Goal: Use online tool/utility: Utilize a website feature to perform a specific function

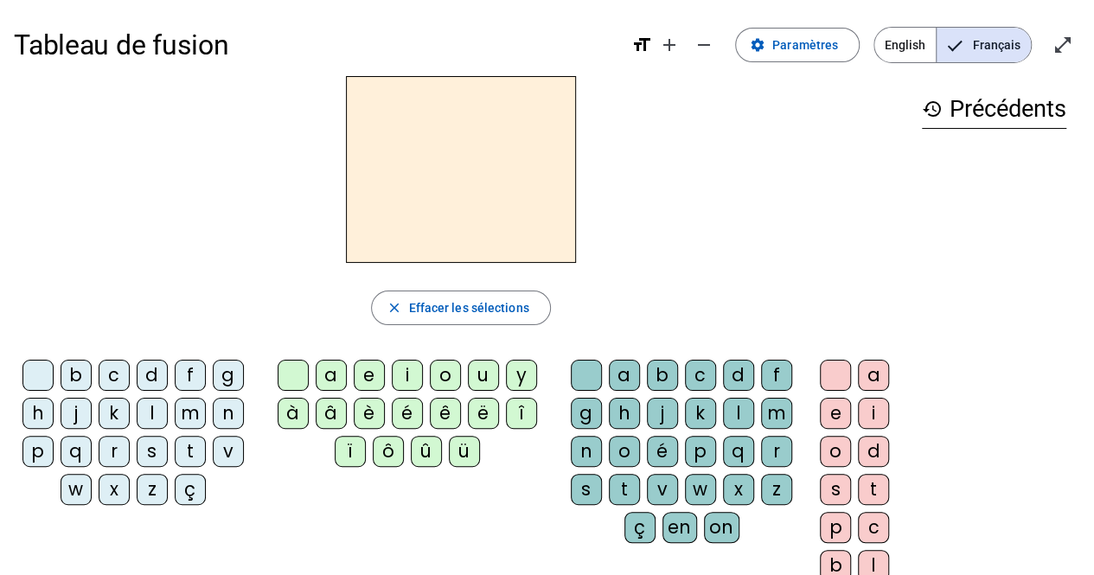
click at [187, 373] on div "f" at bounding box center [190, 375] width 31 height 31
click at [402, 368] on div "i" at bounding box center [407, 375] width 31 height 31
click at [730, 408] on div "l" at bounding box center [738, 413] width 31 height 31
click at [150, 451] on div "s" at bounding box center [152, 451] width 31 height 31
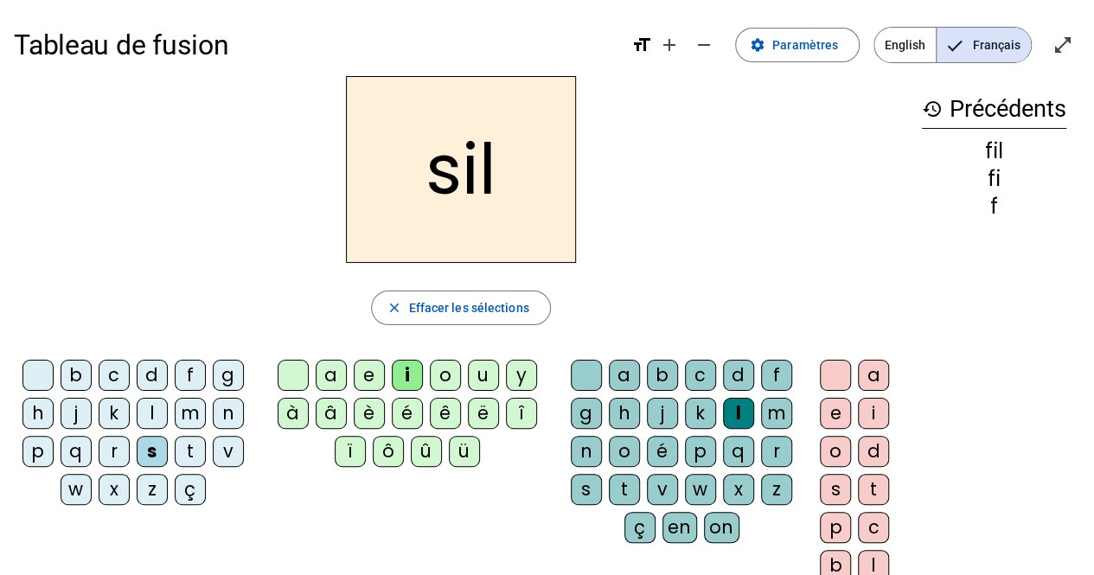
click at [198, 407] on div "m" at bounding box center [190, 413] width 31 height 31
click at [827, 374] on div at bounding box center [835, 375] width 31 height 31
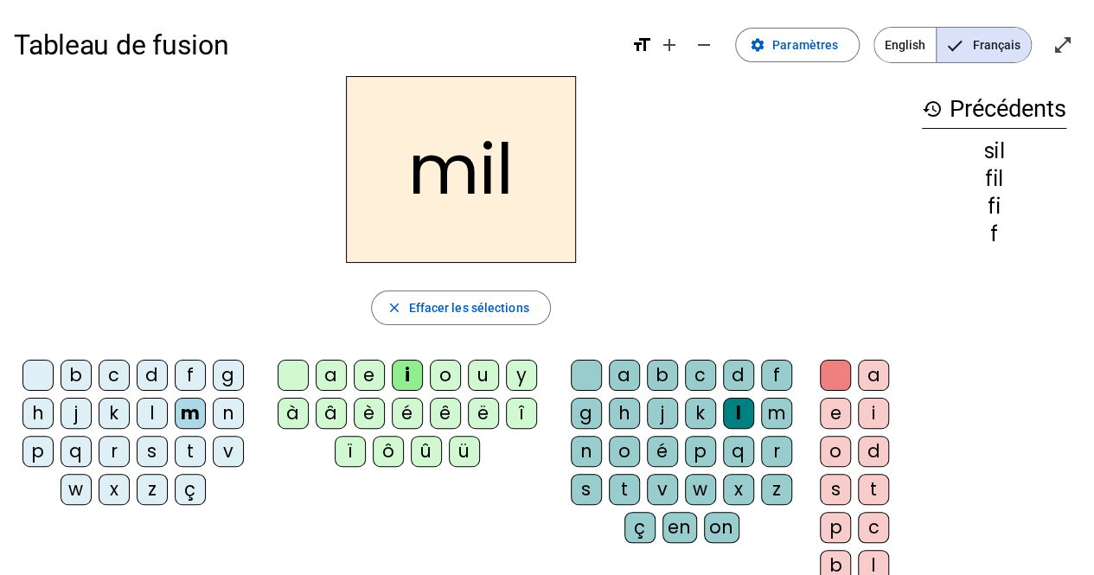
click at [830, 369] on div at bounding box center [835, 375] width 31 height 31
click at [584, 374] on div at bounding box center [586, 375] width 31 height 31
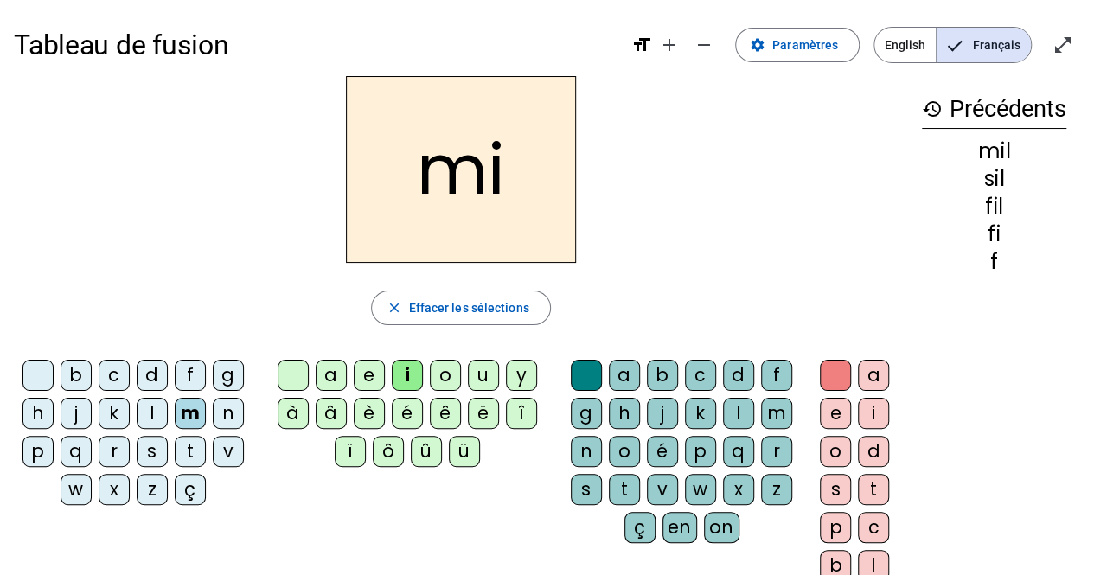
click at [144, 438] on div "s" at bounding box center [152, 451] width 31 height 31
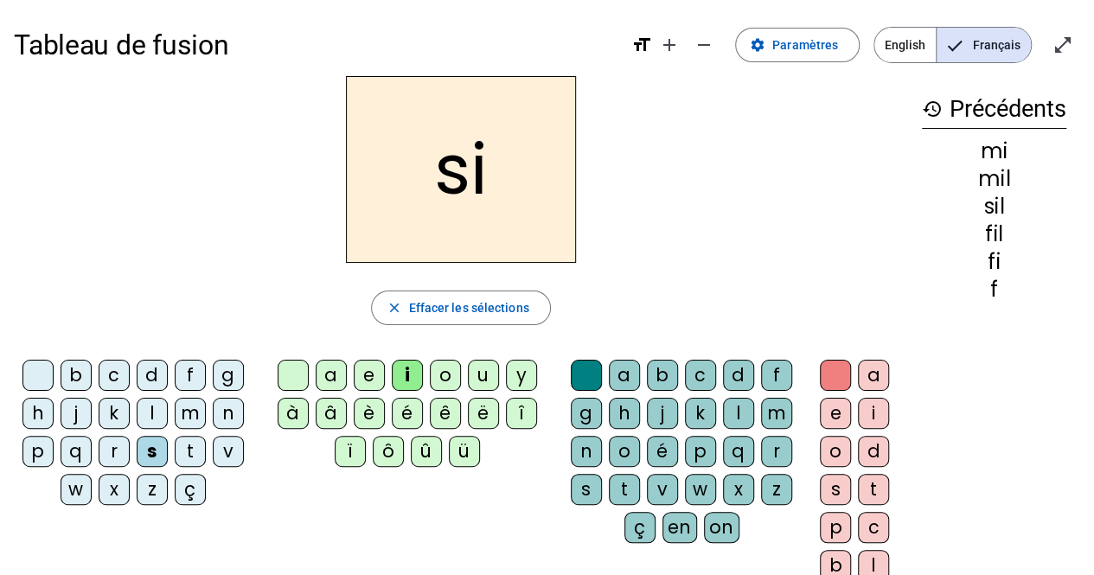
click at [230, 409] on div "n" at bounding box center [228, 413] width 31 height 31
click at [365, 372] on div "e" at bounding box center [369, 375] width 31 height 31
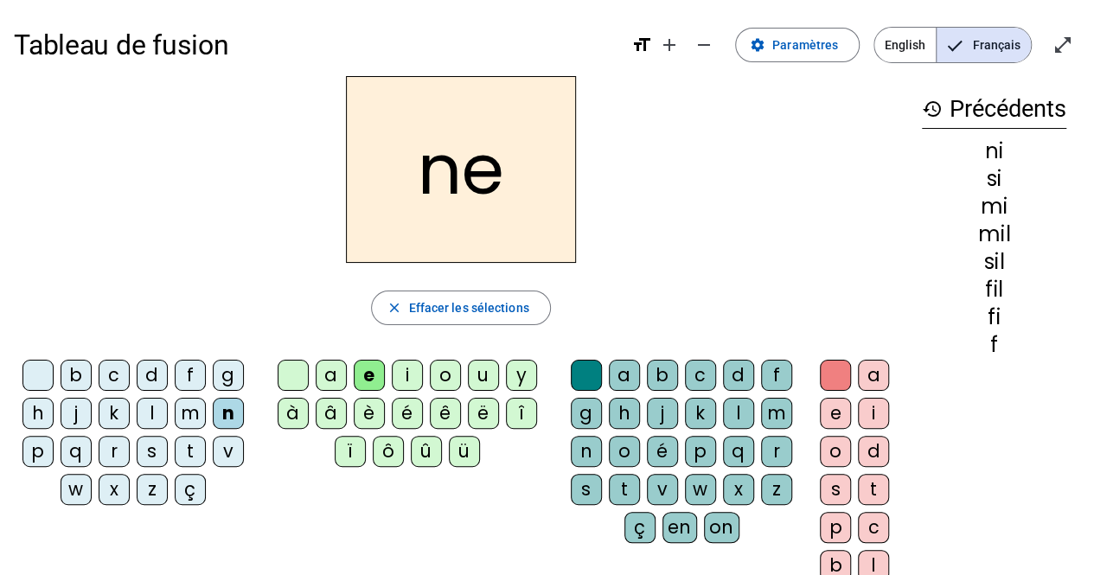
click at [189, 457] on div "t" at bounding box center [190, 451] width 31 height 31
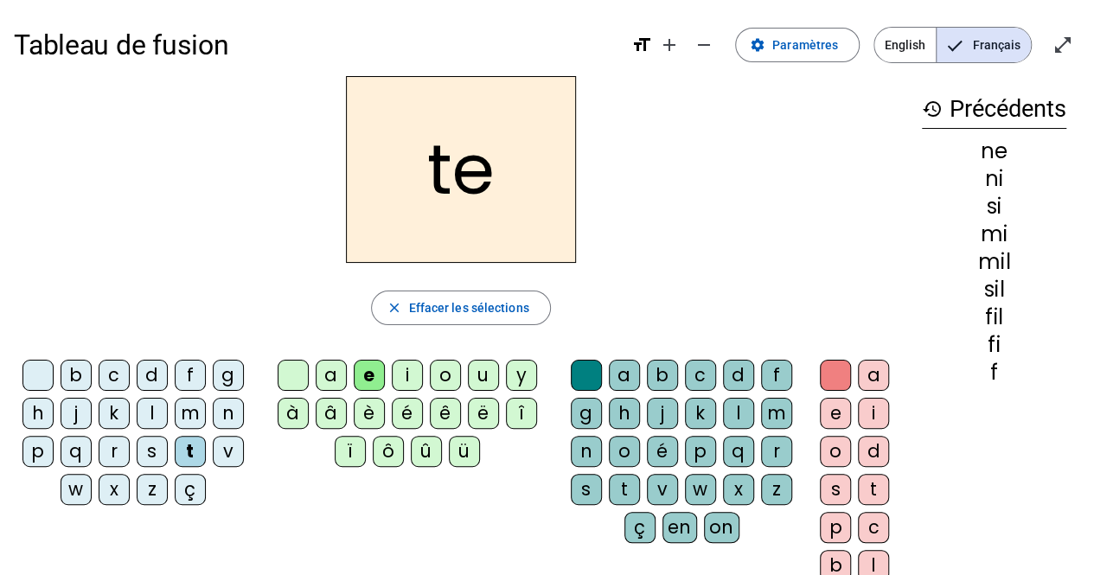
click at [150, 447] on div "s" at bounding box center [152, 451] width 31 height 31
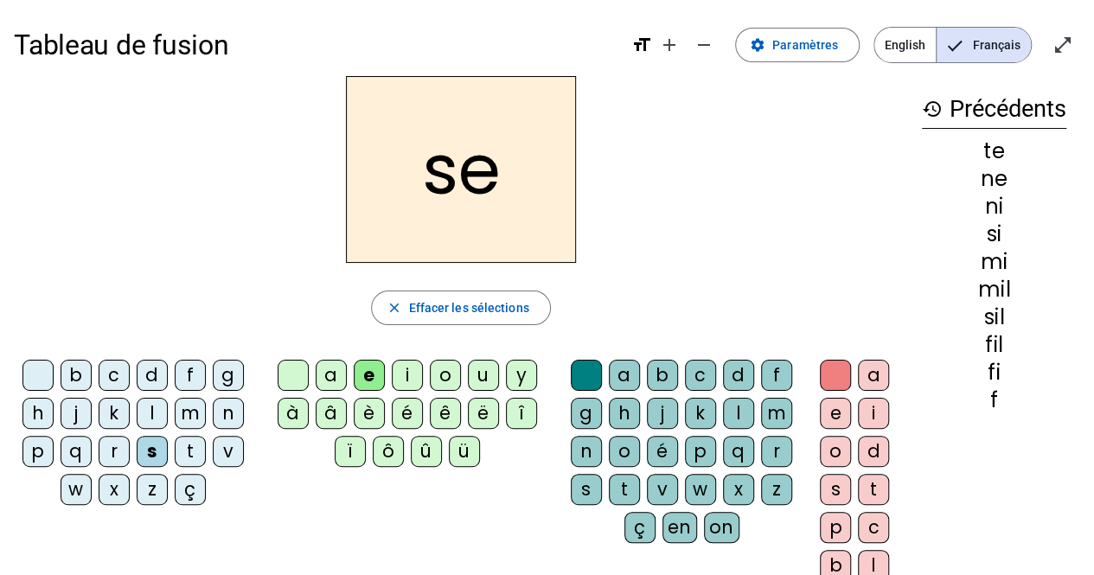
click at [155, 402] on div "l" at bounding box center [152, 413] width 31 height 31
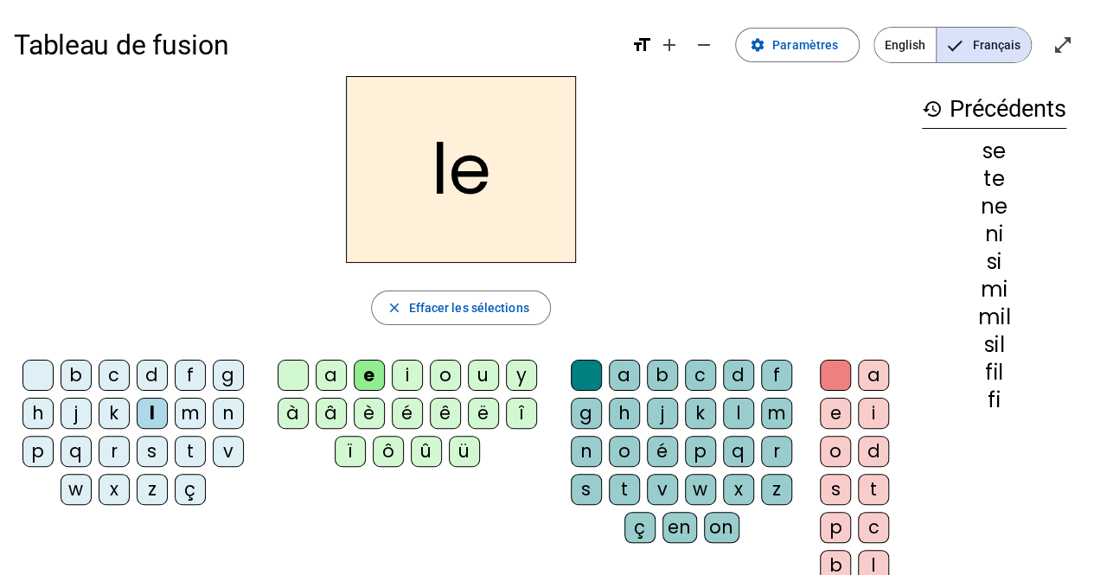
click at [477, 371] on div "u" at bounding box center [483, 375] width 31 height 31
click at [156, 454] on div "s" at bounding box center [152, 451] width 31 height 31
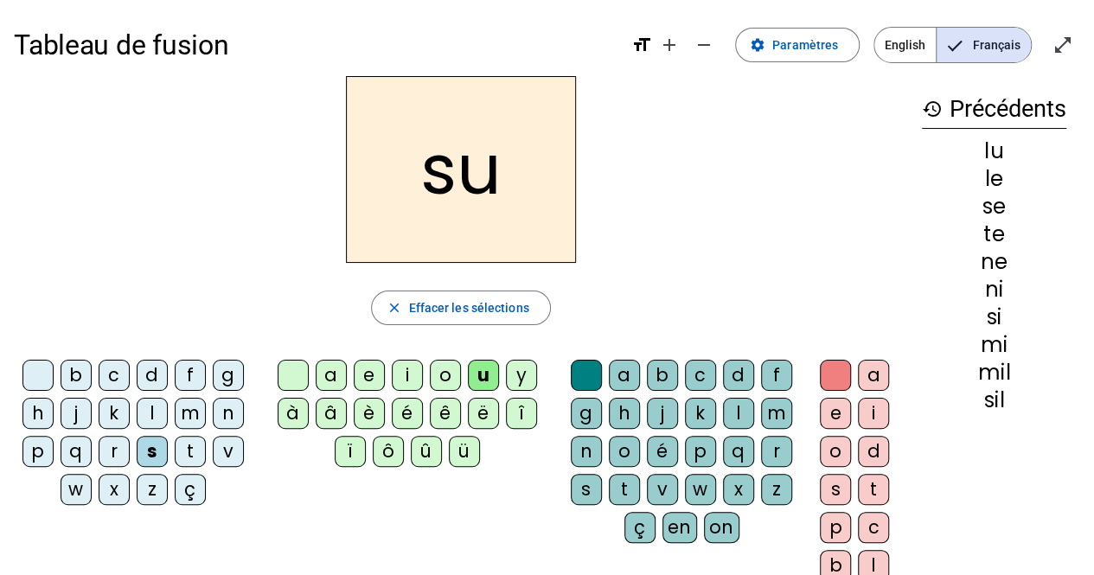
click at [154, 369] on div "d" at bounding box center [152, 375] width 31 height 31
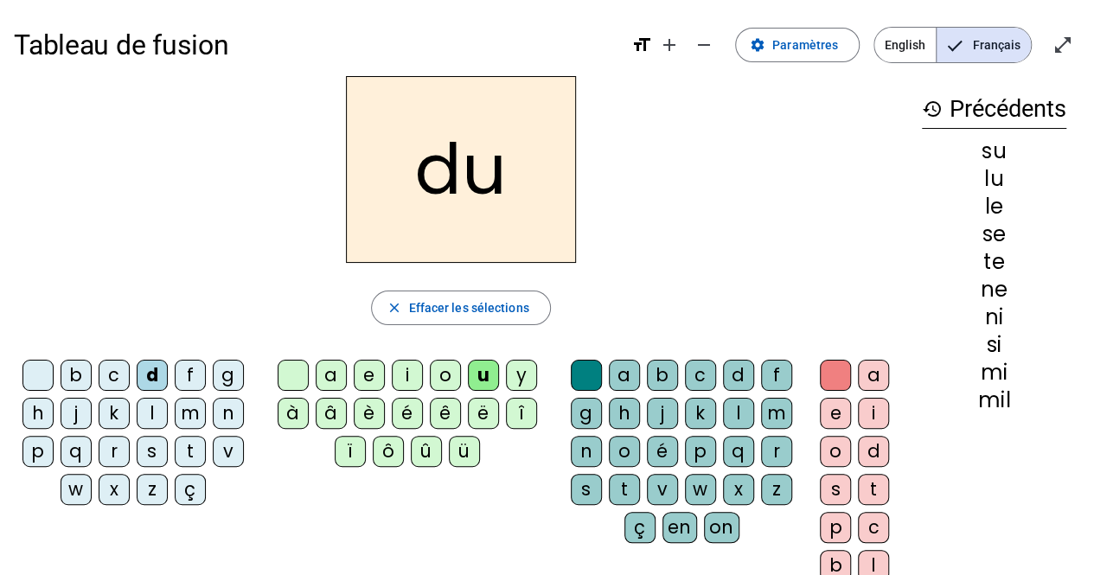
click at [205, 459] on letter-bubble "t" at bounding box center [194, 455] width 38 height 38
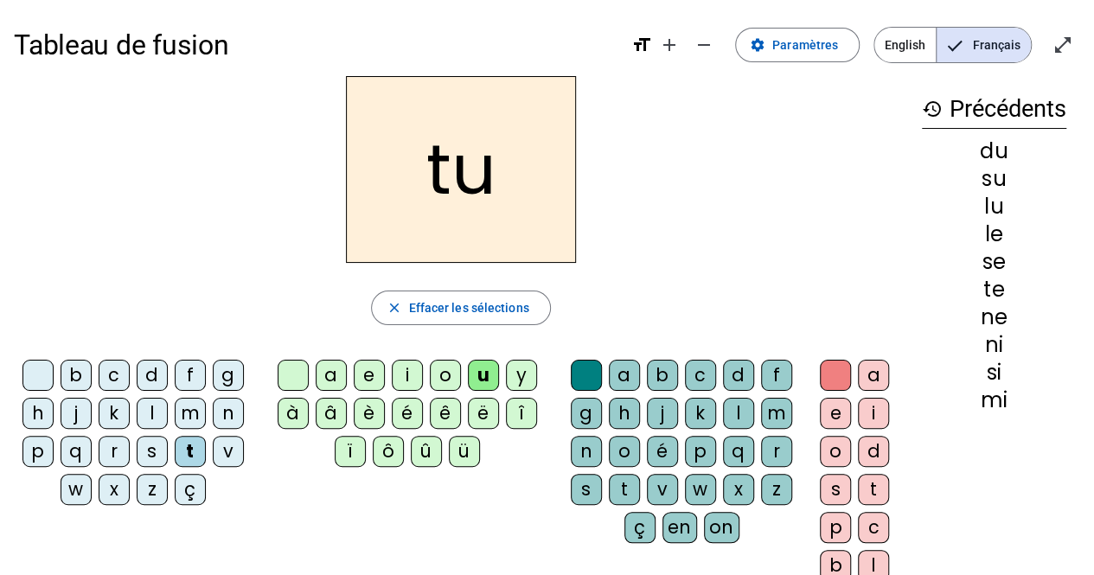
click at [325, 373] on div "a" at bounding box center [331, 375] width 31 height 31
click at [164, 440] on div "s" at bounding box center [152, 451] width 31 height 31
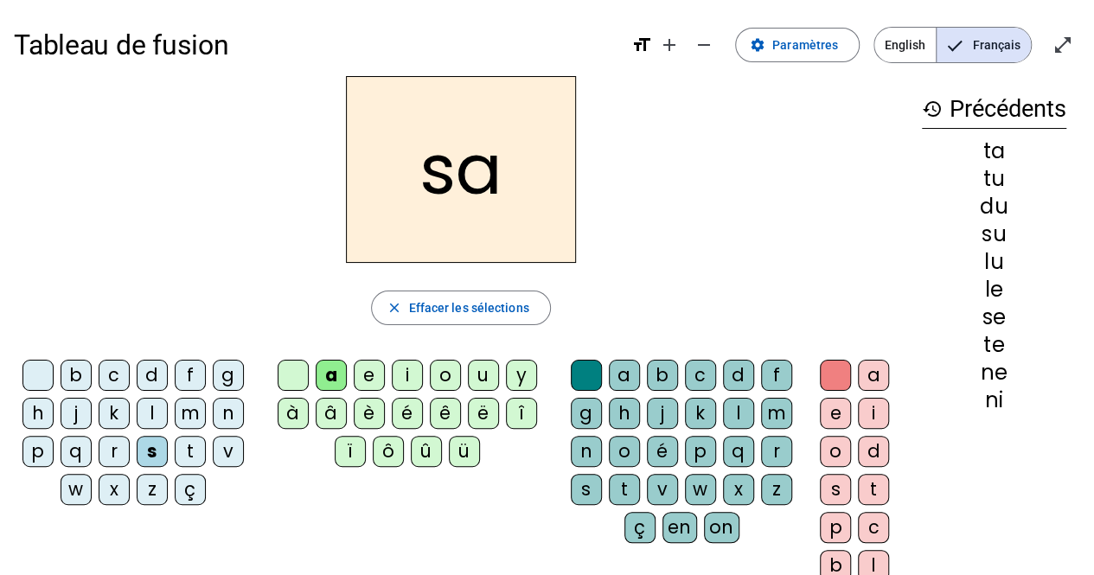
click at [144, 414] on div "l" at bounding box center [152, 413] width 31 height 31
click at [197, 412] on div "m" at bounding box center [190, 413] width 31 height 31
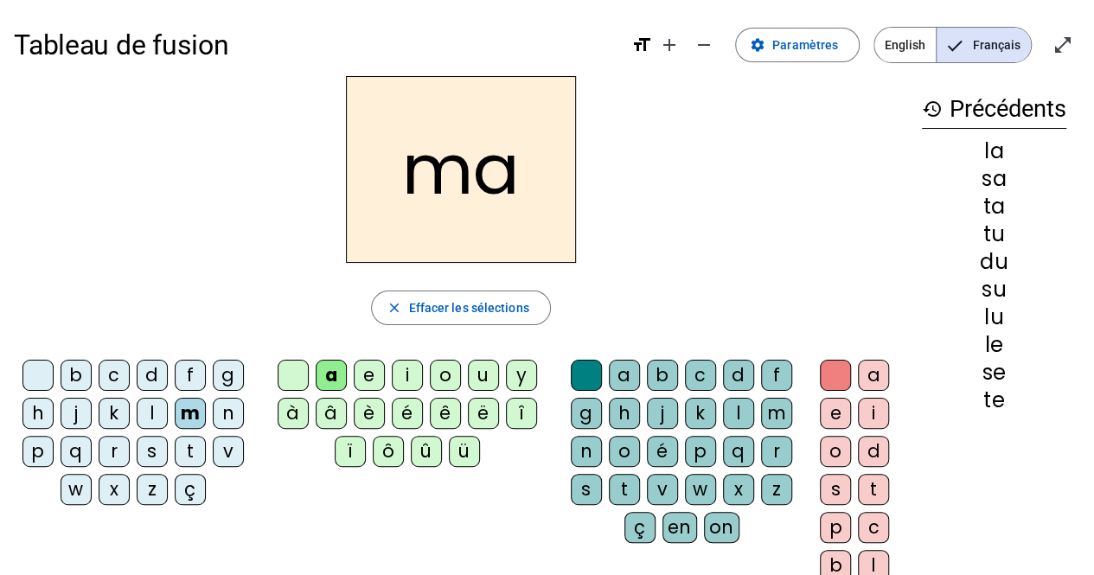
click at [696, 447] on div "p" at bounding box center [700, 451] width 31 height 31
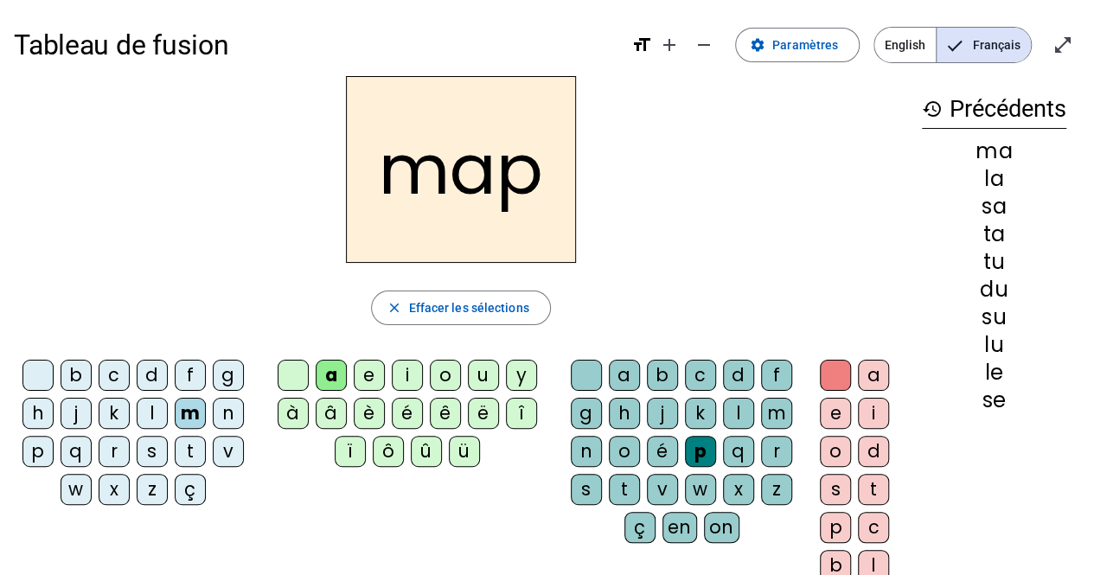
click at [660, 373] on div "b" at bounding box center [662, 375] width 31 height 31
click at [735, 374] on div "d" at bounding box center [738, 375] width 31 height 31
